Goal: Task Accomplishment & Management: Use online tool/utility

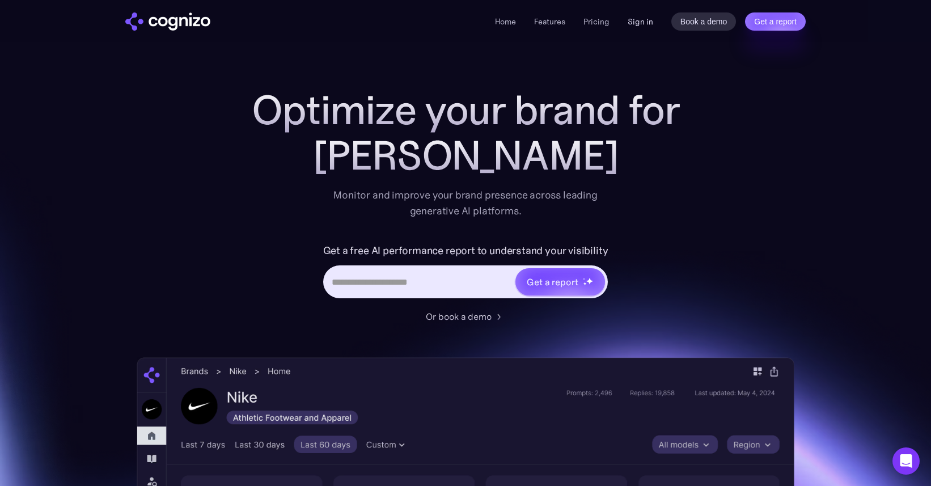
click at [646, 22] on link "Sign in" at bounding box center [641, 22] width 26 height 14
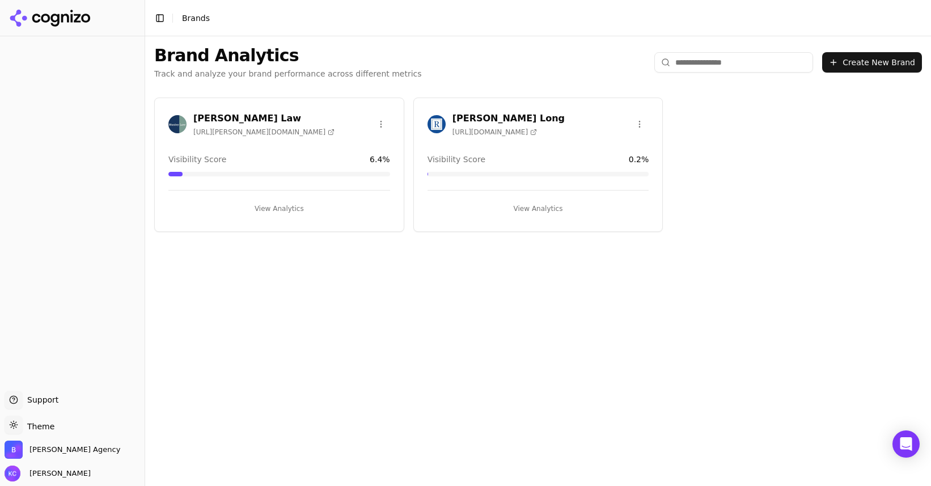
click at [210, 118] on h3 "Munley Law" at bounding box center [263, 119] width 141 height 14
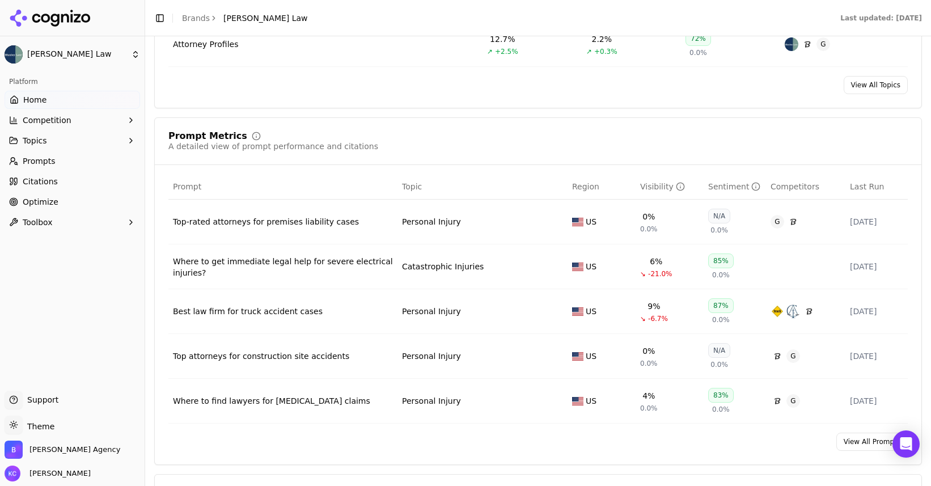
scroll to position [751, 0]
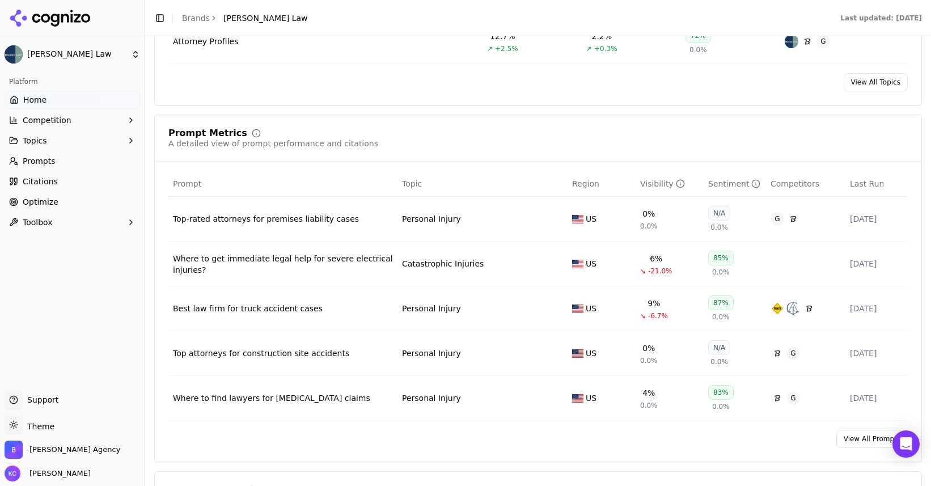
click at [352, 258] on div "Where to get immediate legal help for severe electrical injuries?" at bounding box center [283, 264] width 220 height 23
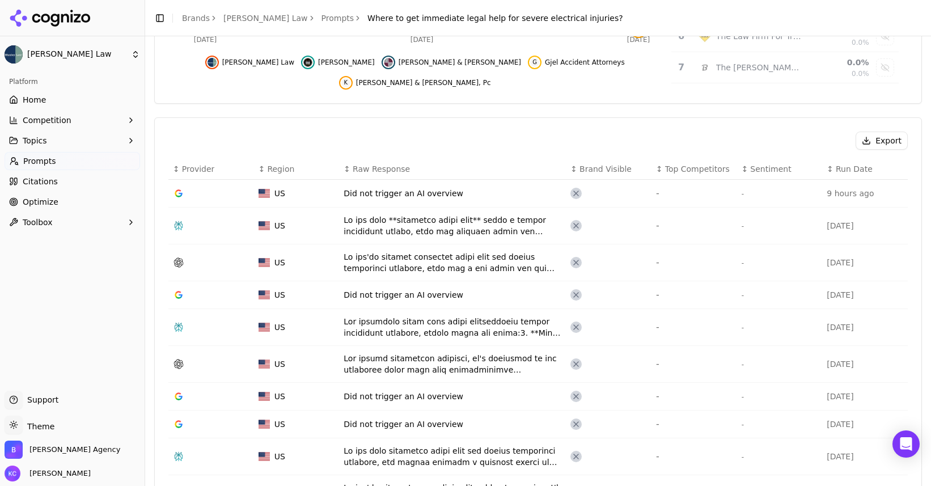
scroll to position [307, 0]
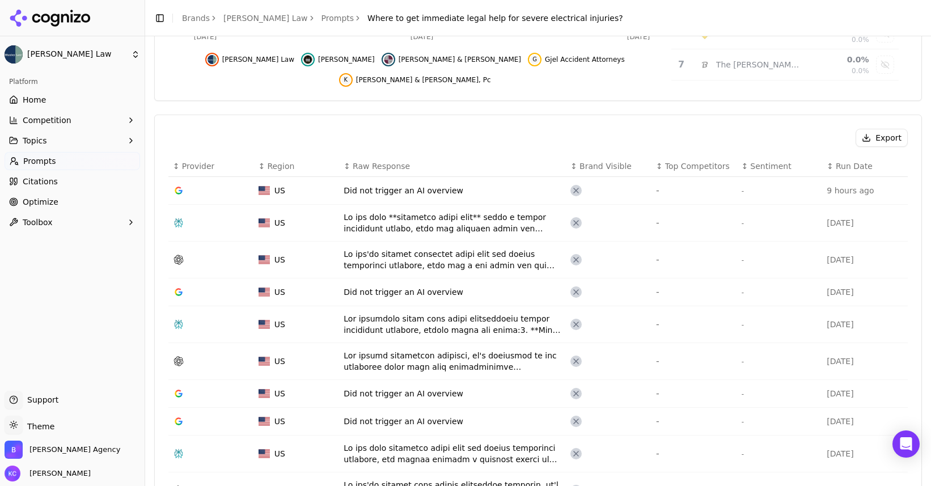
click at [405, 222] on div "Data table" at bounding box center [453, 222] width 218 height 23
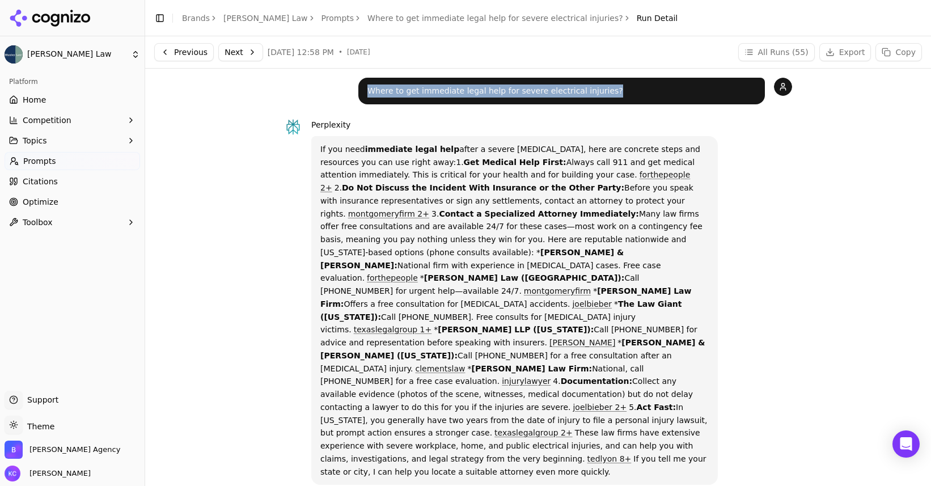
drag, startPoint x: 367, startPoint y: 93, endPoint x: 619, endPoint y: 93, distance: 251.2
click at [619, 93] on p "Where to get immediate legal help for severe electrical injuries?" at bounding box center [561, 90] width 388 height 13
copy p "Where to get immediate legal help for severe electrical injuries?"
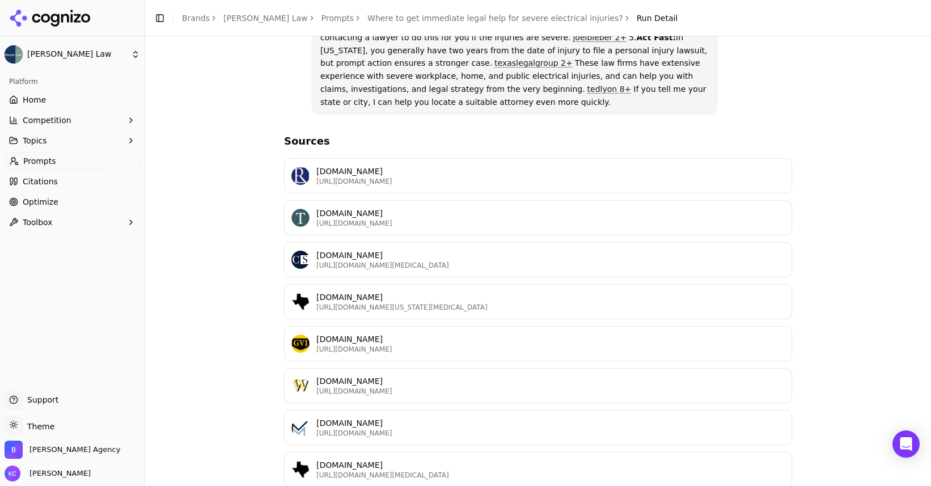
scroll to position [454, 0]
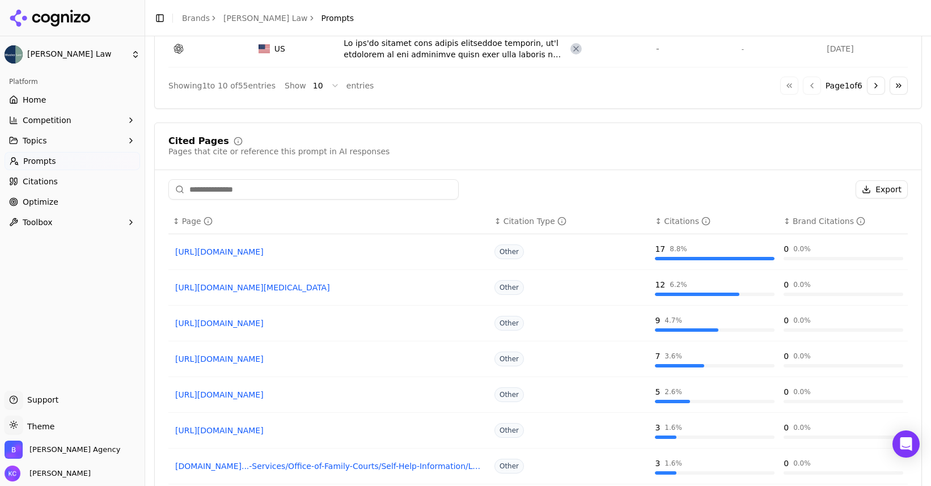
scroll to position [751, 0]
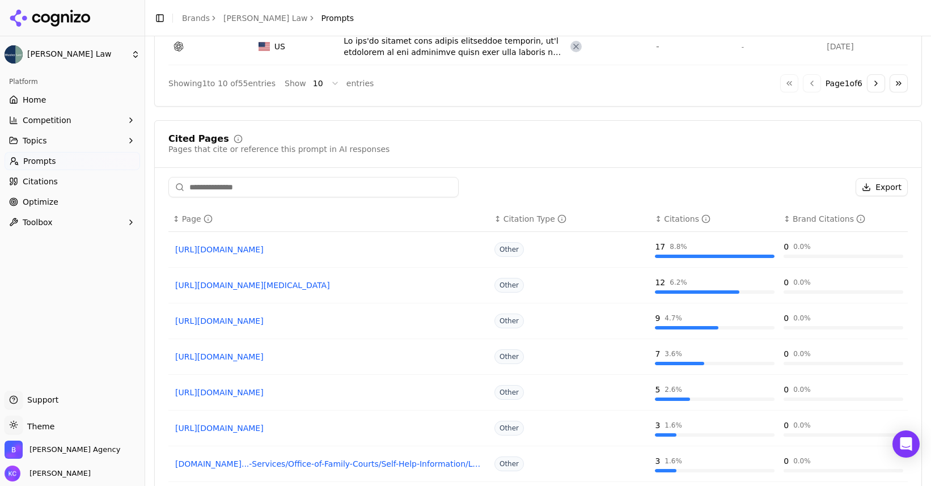
click at [349, 249] on link "https://joelbieber.com/practice-area/personal-injury/electrocution" at bounding box center [329, 249] width 308 height 11
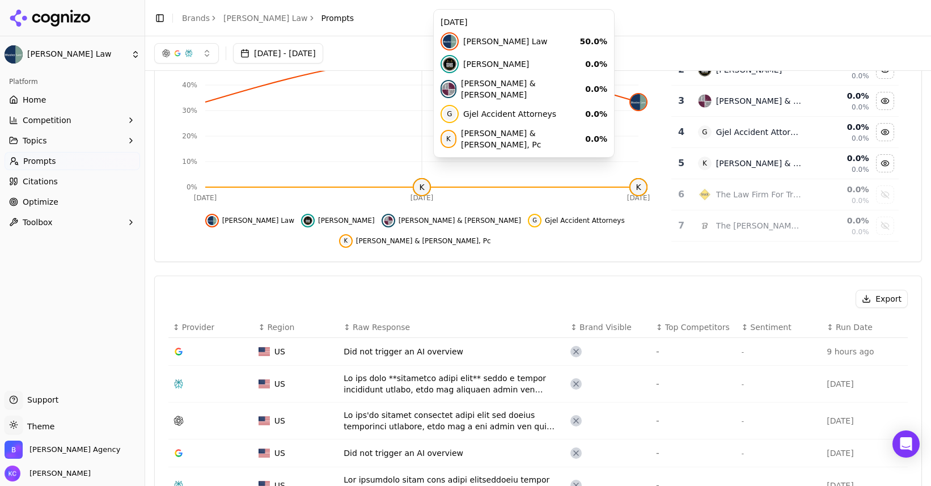
scroll to position [0, 0]
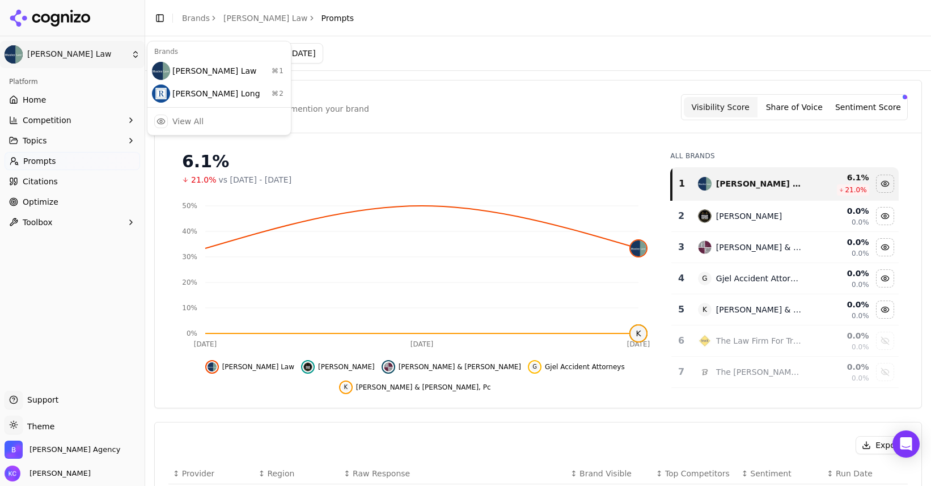
click at [62, 56] on html "Munley Law Platform Home Competition Topics Prompts Citations Optimize Toolbox …" at bounding box center [465, 243] width 931 height 486
click at [36, 200] on html "Munley Law Platform Home Competition Topics Prompts Citations Optimize Toolbox …" at bounding box center [465, 243] width 931 height 486
click at [41, 198] on span "Optimize" at bounding box center [41, 201] width 36 height 11
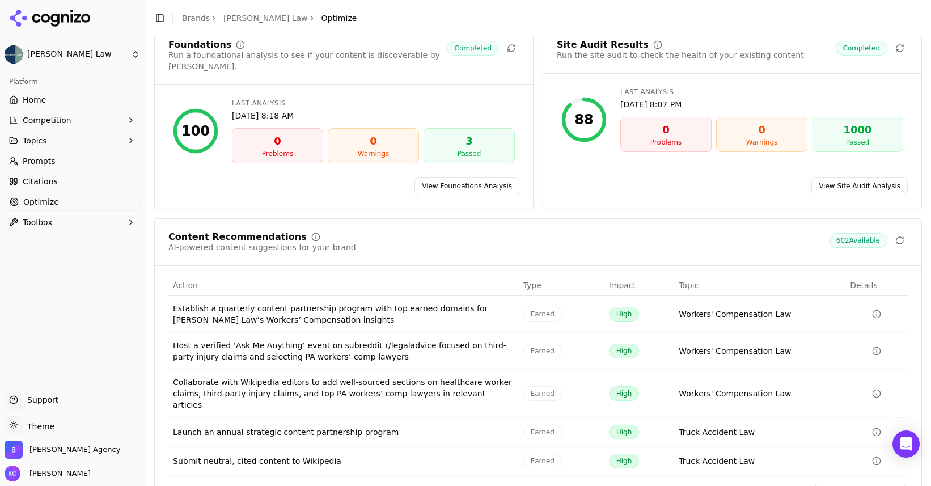
scroll to position [70, 0]
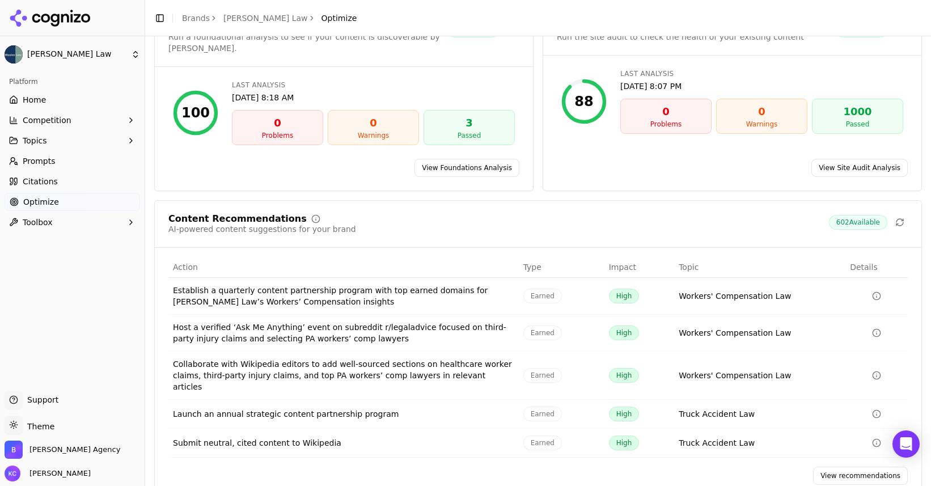
click at [854, 467] on link "View recommendations" at bounding box center [860, 476] width 95 height 18
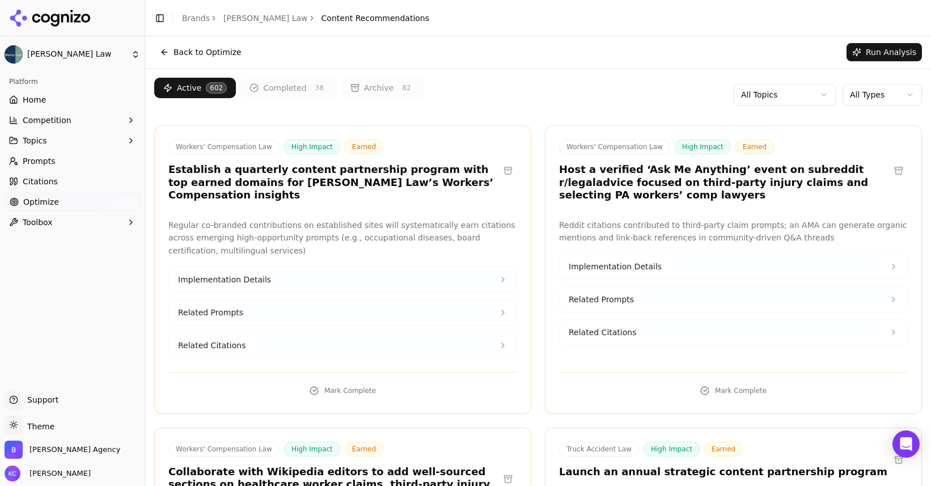
click at [896, 91] on html "Munley Law Platform Home Competition Topics Prompts Citations Optimize Toolbox …" at bounding box center [465, 243] width 931 height 486
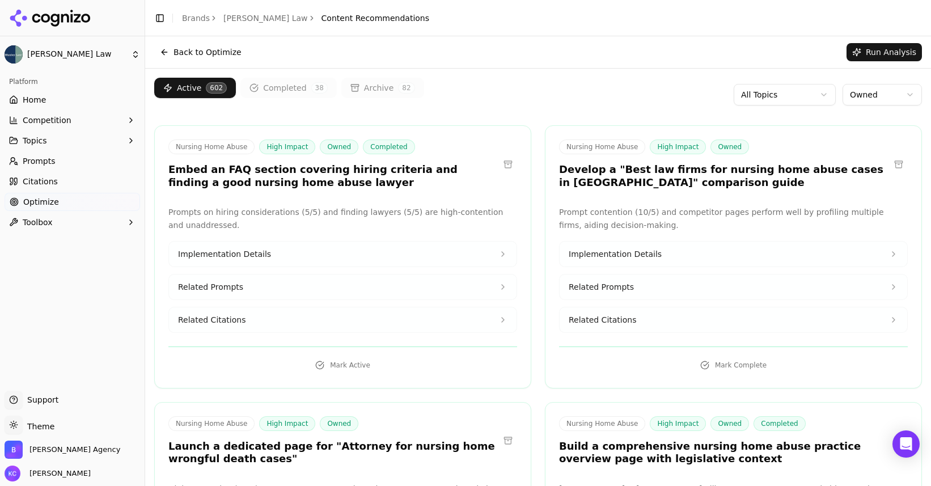
click at [799, 92] on html "Munley Law Platform Home Competition Topics Prompts Citations Optimize Toolbox …" at bounding box center [465, 243] width 931 height 486
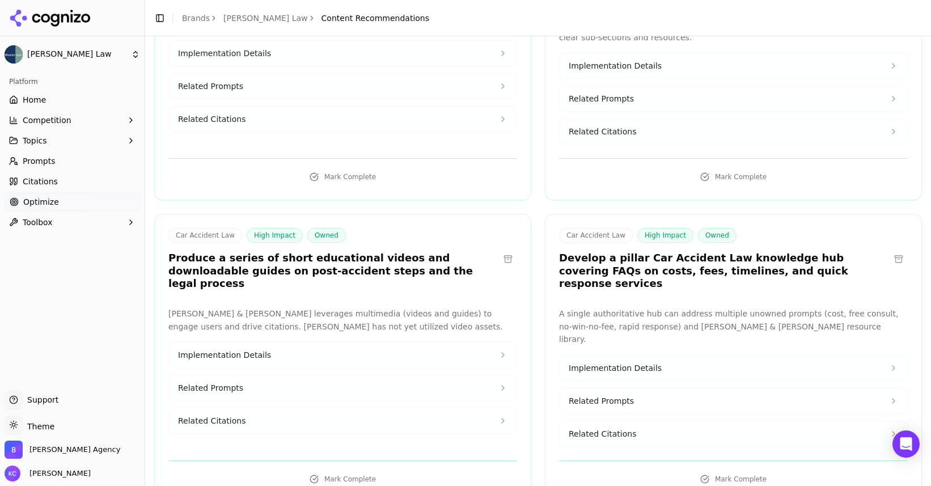
scroll to position [205, 0]
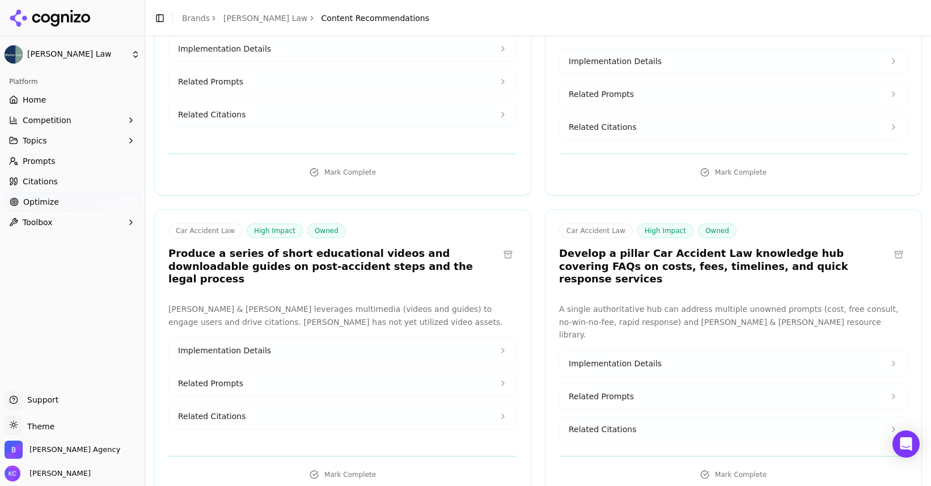
click at [634, 384] on button "Related Prompts" at bounding box center [734, 396] width 348 height 25
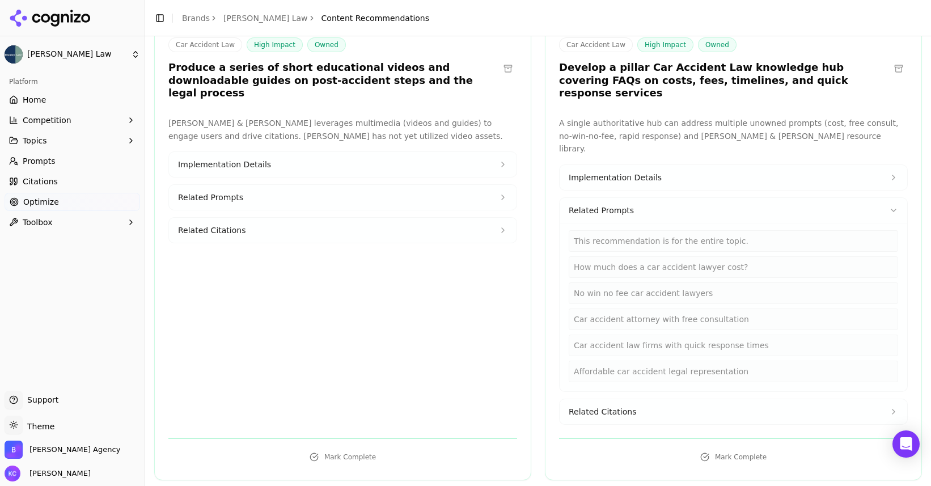
scroll to position [392, 0]
click at [625, 405] on span "Related Citations" at bounding box center [602, 410] width 67 height 11
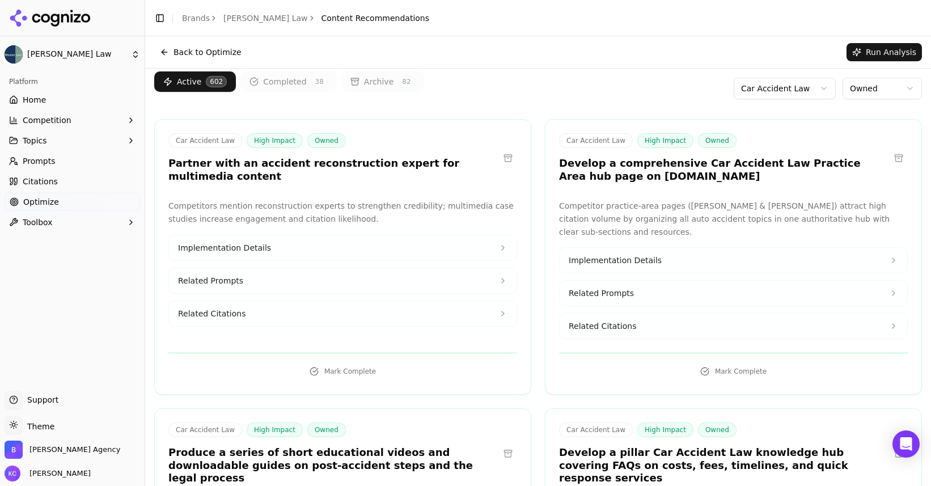
scroll to position [0, 0]
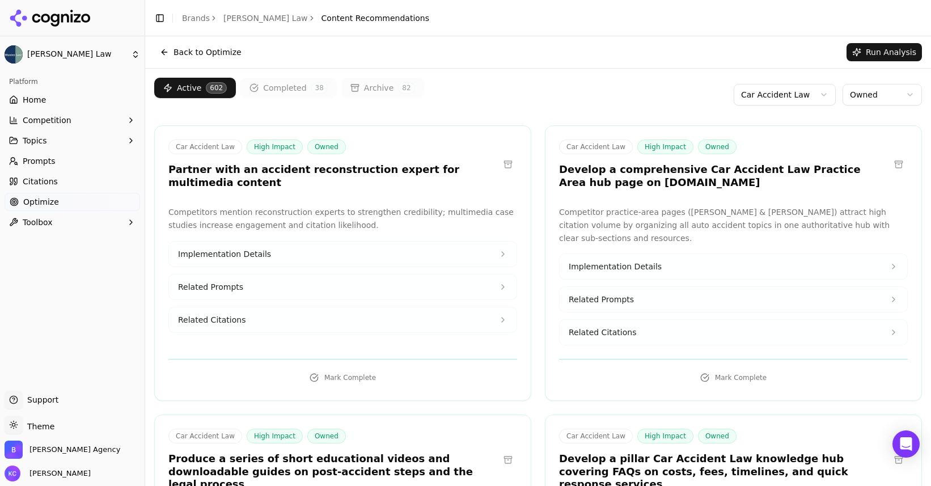
click at [621, 295] on span "Related Prompts" at bounding box center [601, 299] width 65 height 11
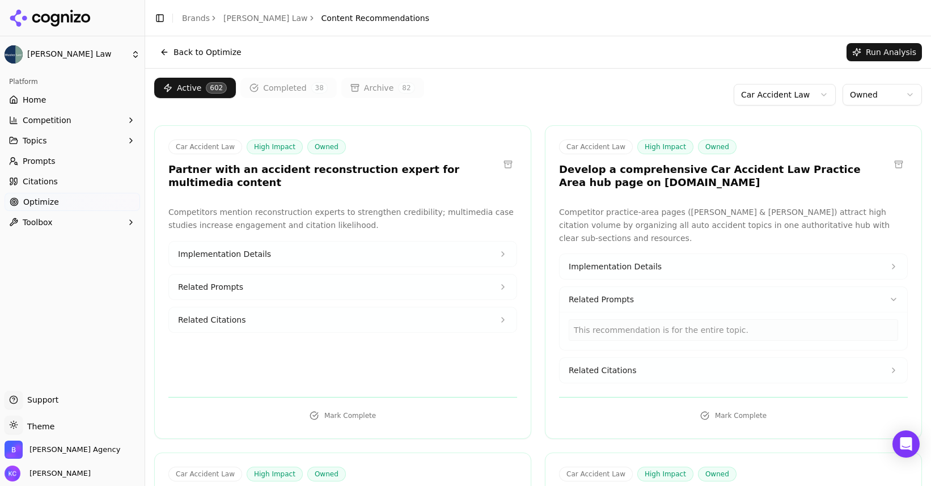
click at [613, 372] on span "Related Citations" at bounding box center [602, 370] width 67 height 11
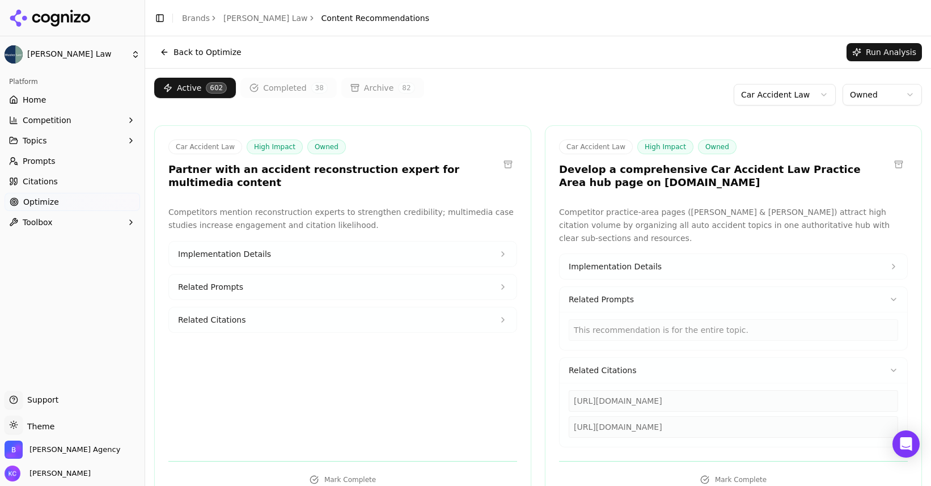
click at [611, 268] on span "Implementation Details" at bounding box center [615, 266] width 93 height 11
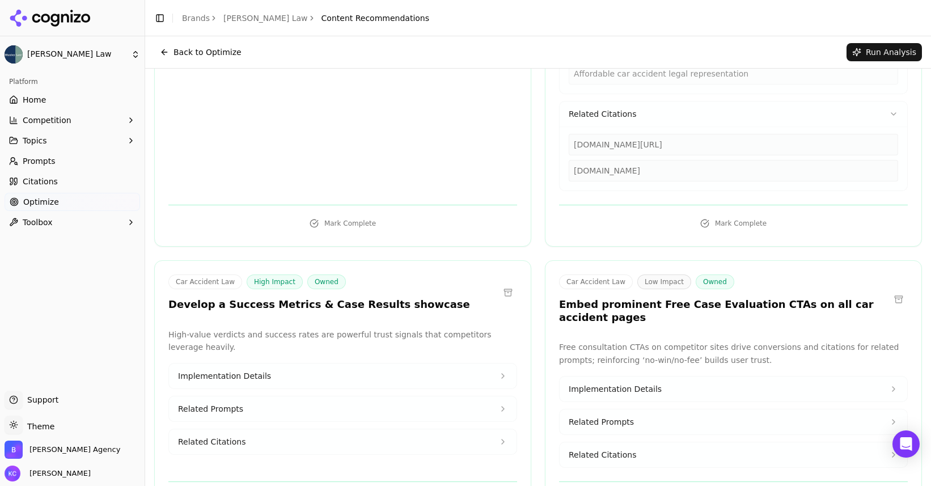
scroll to position [849, 0]
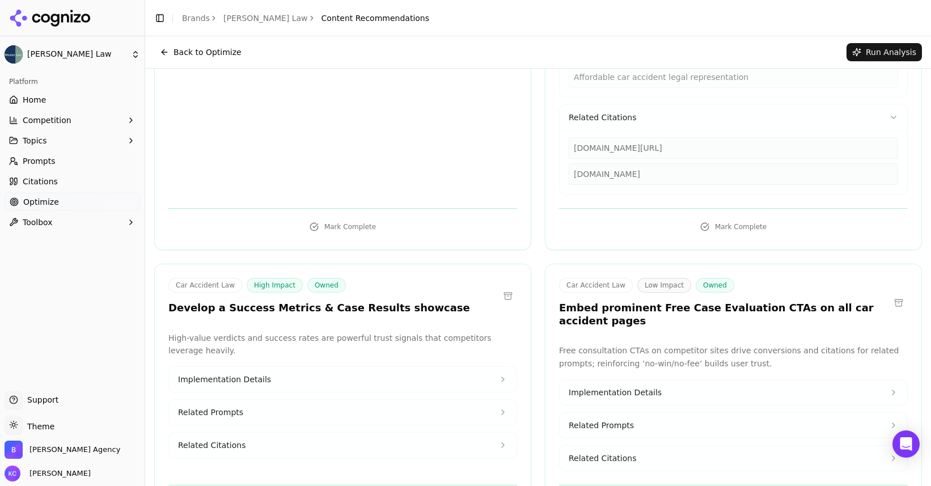
click at [621, 387] on span "Implementation Details" at bounding box center [615, 392] width 93 height 11
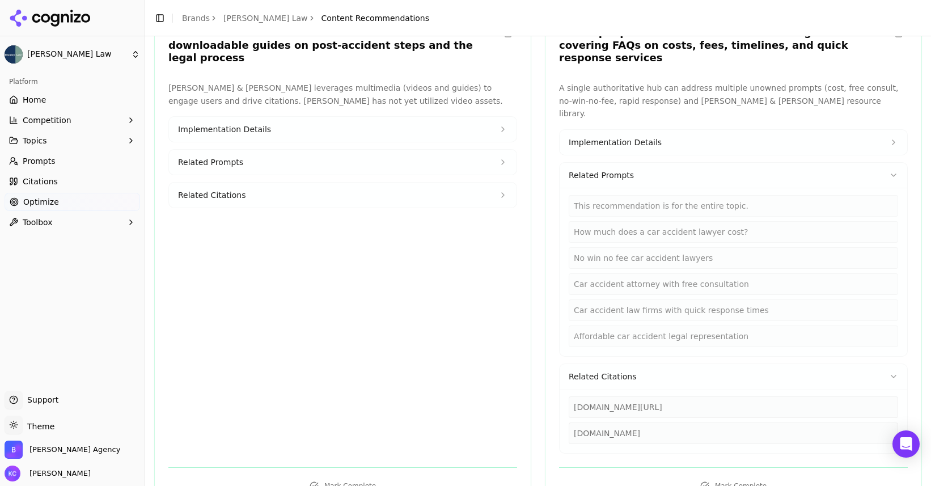
scroll to position [598, 0]
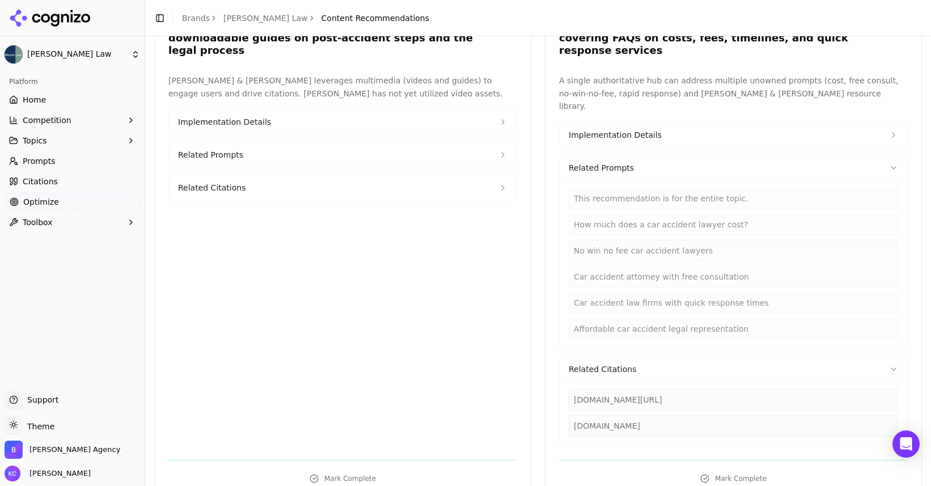
drag, startPoint x: 576, startPoint y: 374, endPoint x: 801, endPoint y: 371, distance: 225.7
click at [801, 389] on div "forthepeople.com/practice-areas/auto-accident-attorneys" at bounding box center [733, 400] width 329 height 22
copy div "orthepeople.com/practice-areas/auto-accident-attorneys"
click at [592, 415] on div "forthepeople.com" at bounding box center [733, 426] width 329 height 22
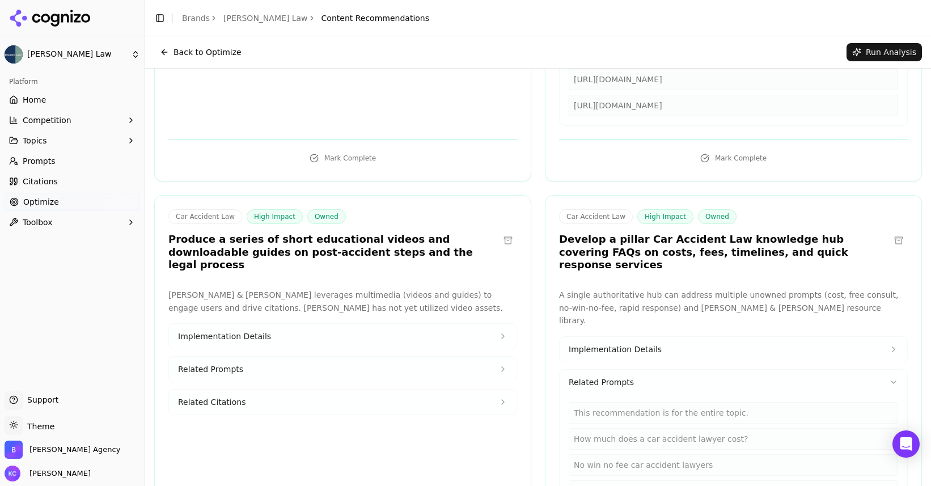
scroll to position [380, 0]
